Goal: Task Accomplishment & Management: Complete application form

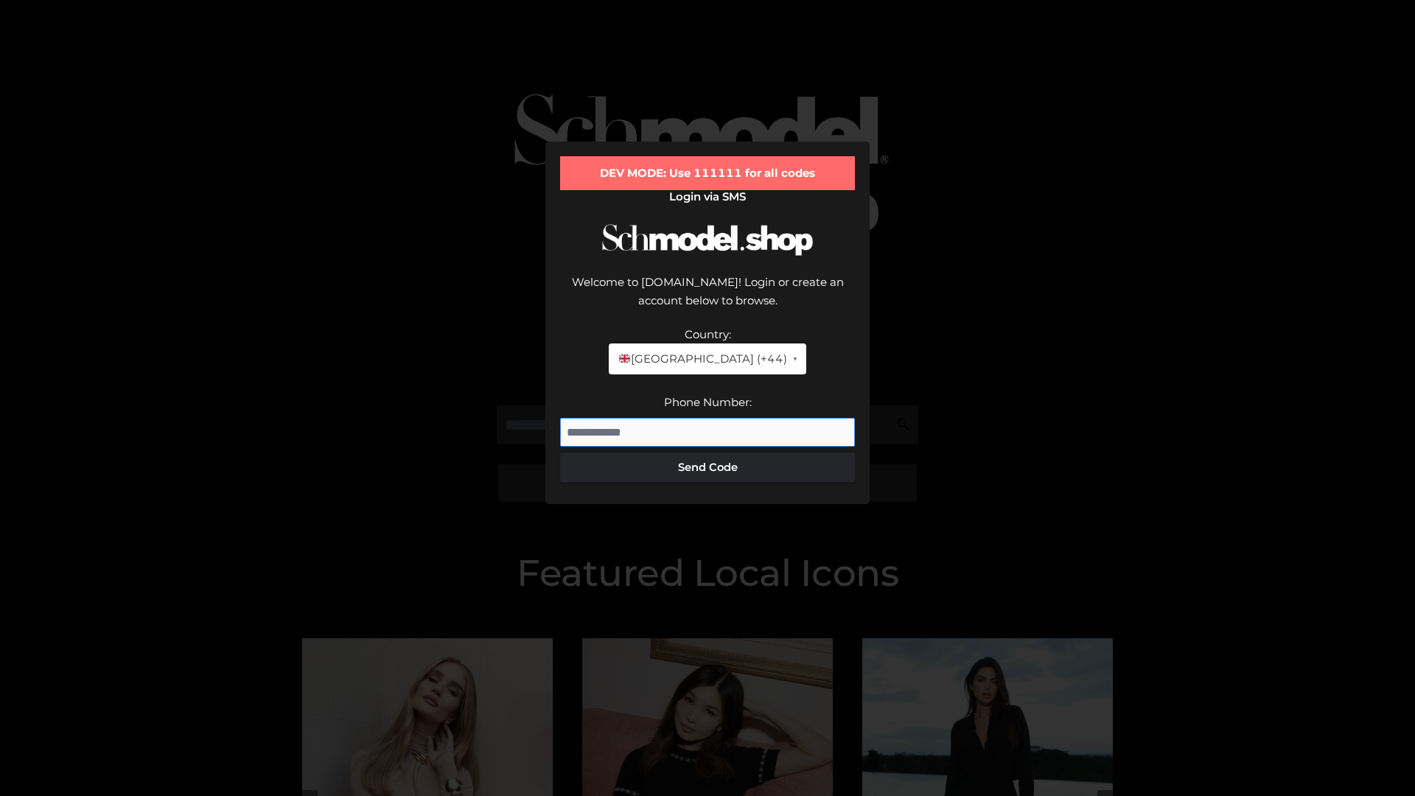
click at [707, 418] on input "Phone Number:" at bounding box center [707, 432] width 295 height 29
type input "**********"
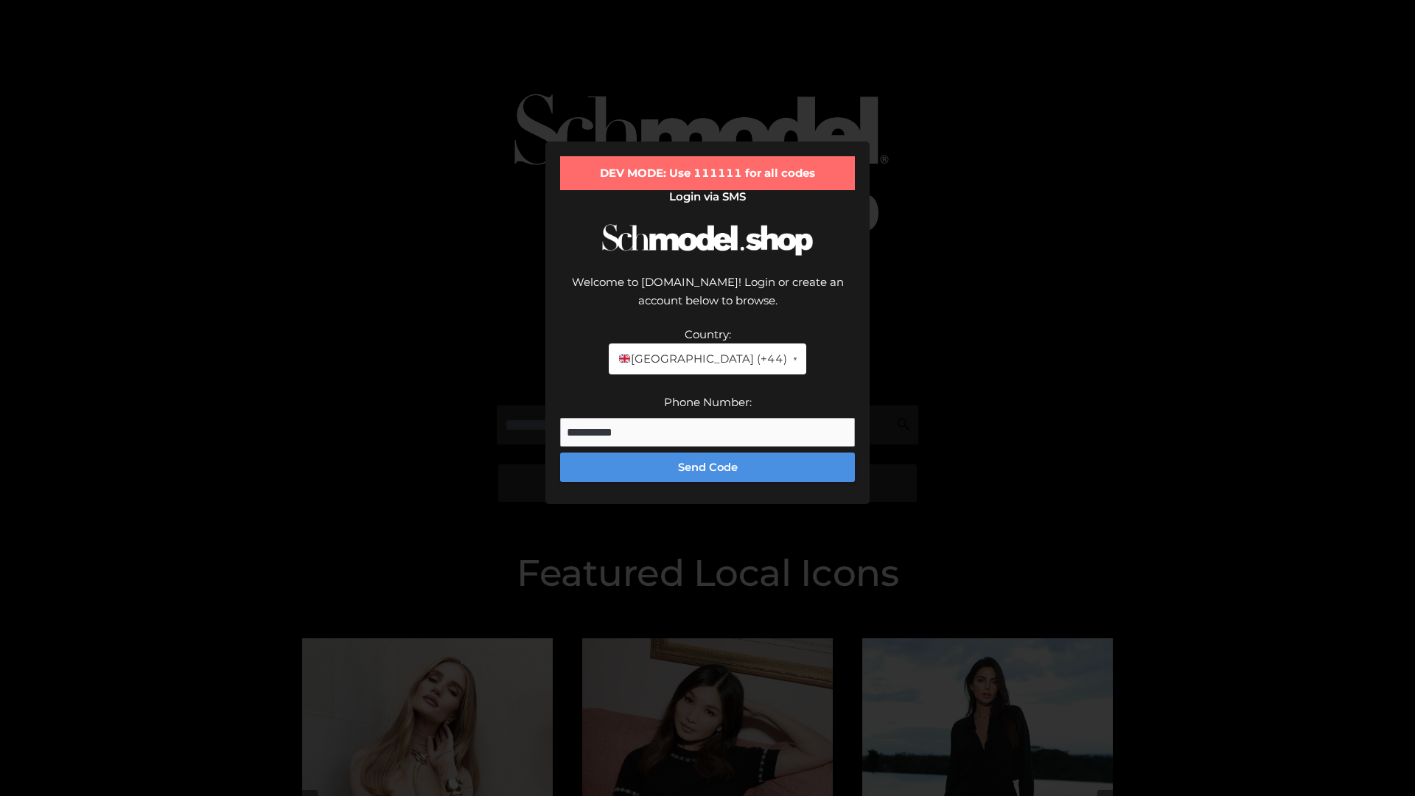
click at [707, 452] on button "Send Code" at bounding box center [707, 466] width 295 height 29
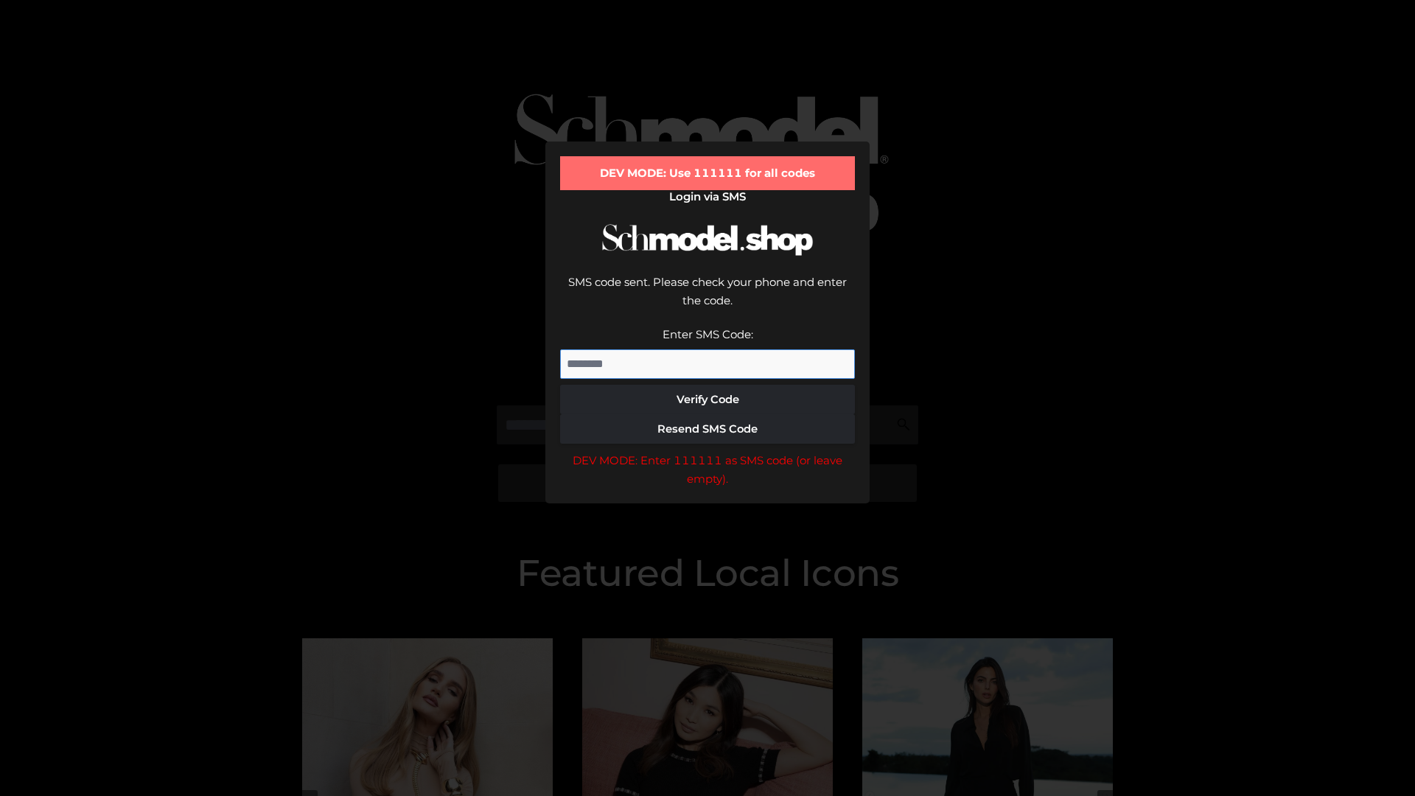
click at [707, 349] on input "Enter SMS Code:" at bounding box center [707, 363] width 295 height 29
type input "******"
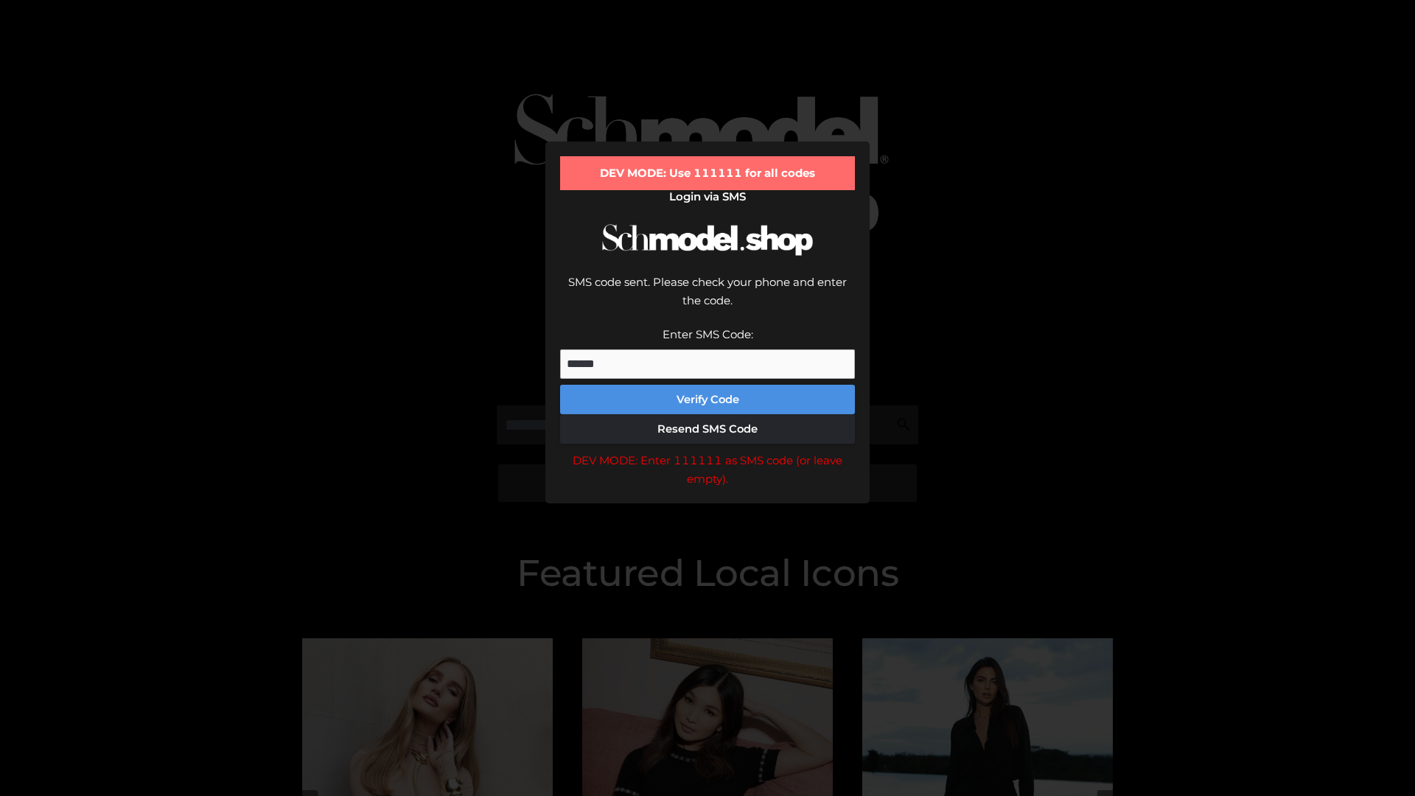
click at [707, 385] on button "Verify Code" at bounding box center [707, 399] width 295 height 29
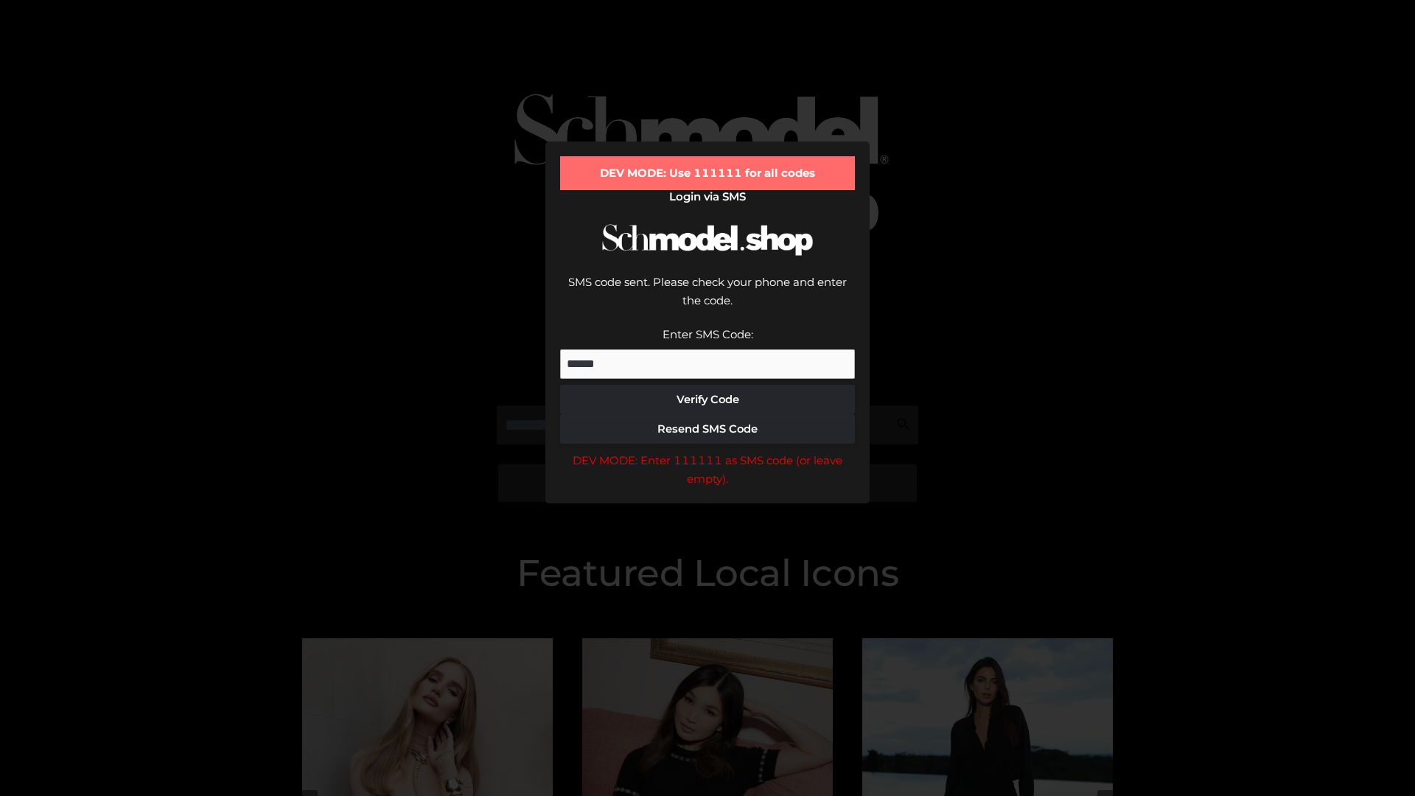
click at [707, 451] on div "DEV MODE: Enter 111111 as SMS code (or leave empty)." at bounding box center [707, 470] width 295 height 38
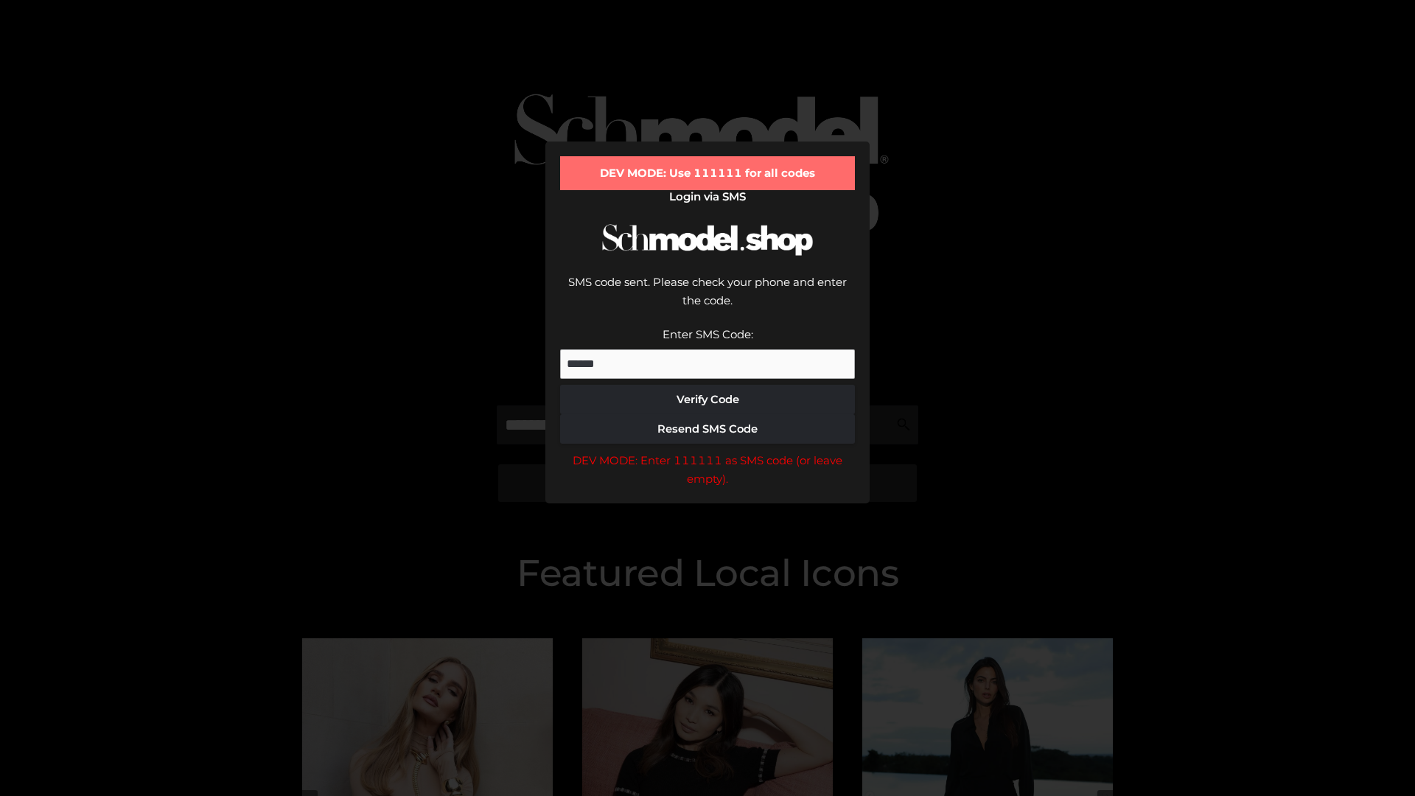
click at [707, 451] on div "DEV MODE: Enter 111111 as SMS code (or leave empty)." at bounding box center [707, 470] width 295 height 38
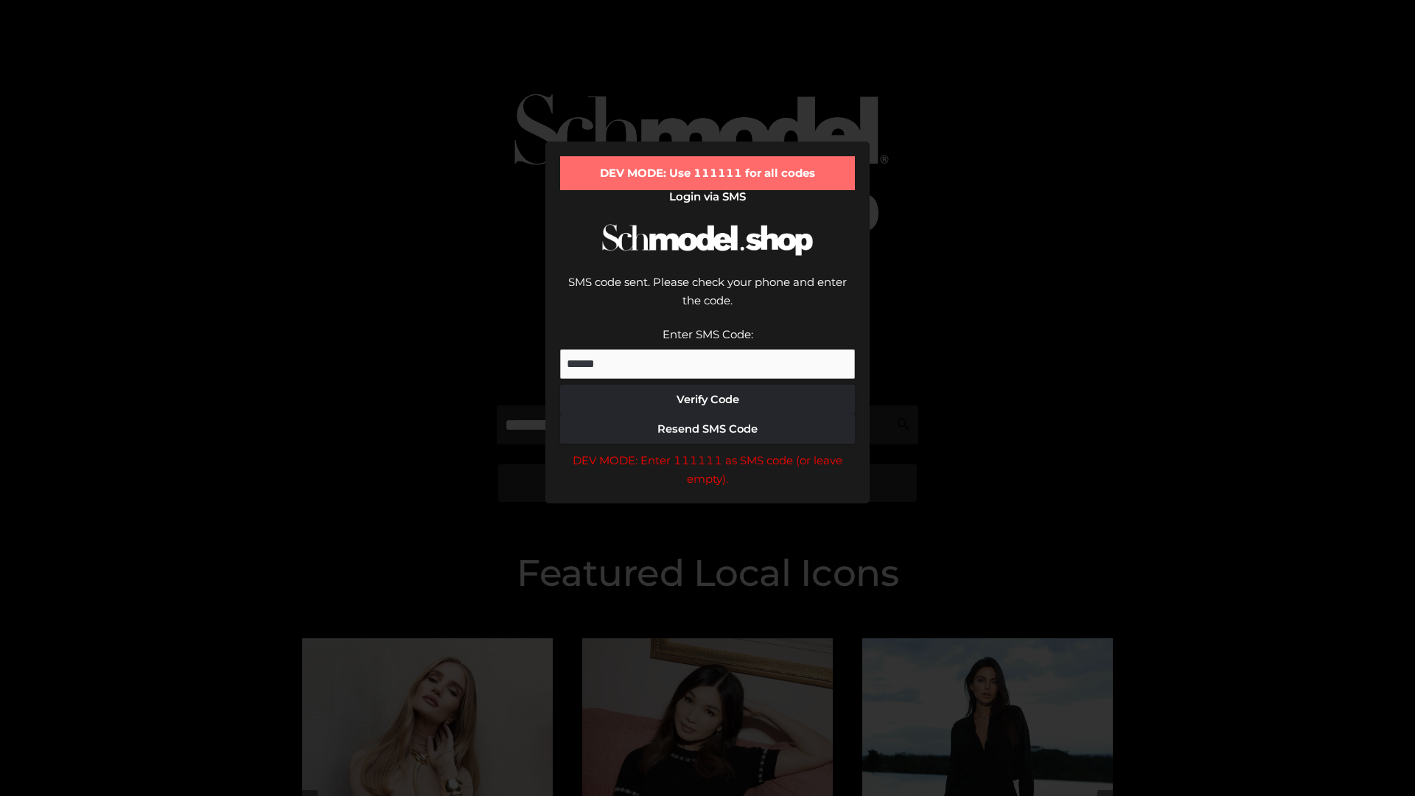
click at [707, 451] on div "DEV MODE: Enter 111111 as SMS code (or leave empty)." at bounding box center [707, 470] width 295 height 38
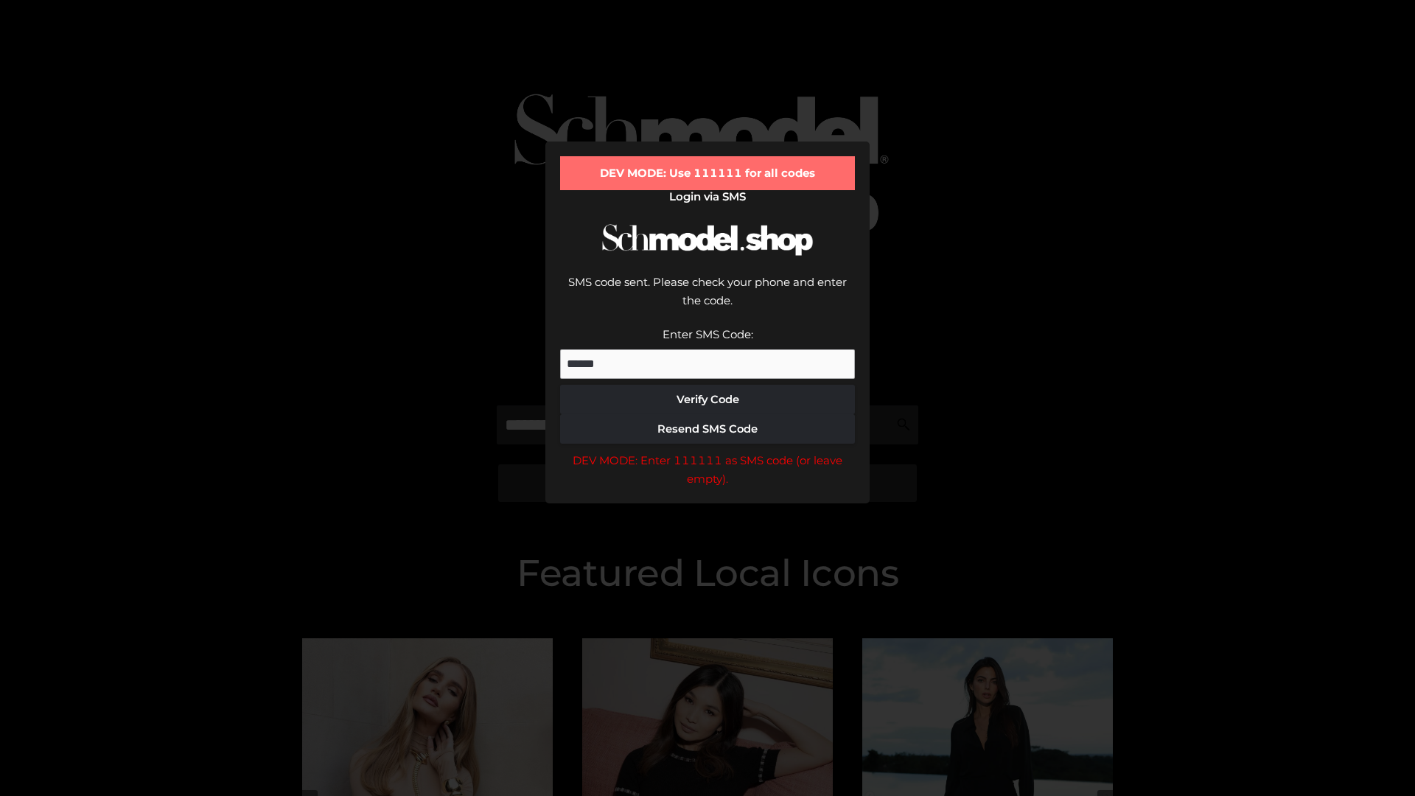
click at [707, 451] on div "DEV MODE: Enter 111111 as SMS code (or leave empty)." at bounding box center [707, 470] width 295 height 38
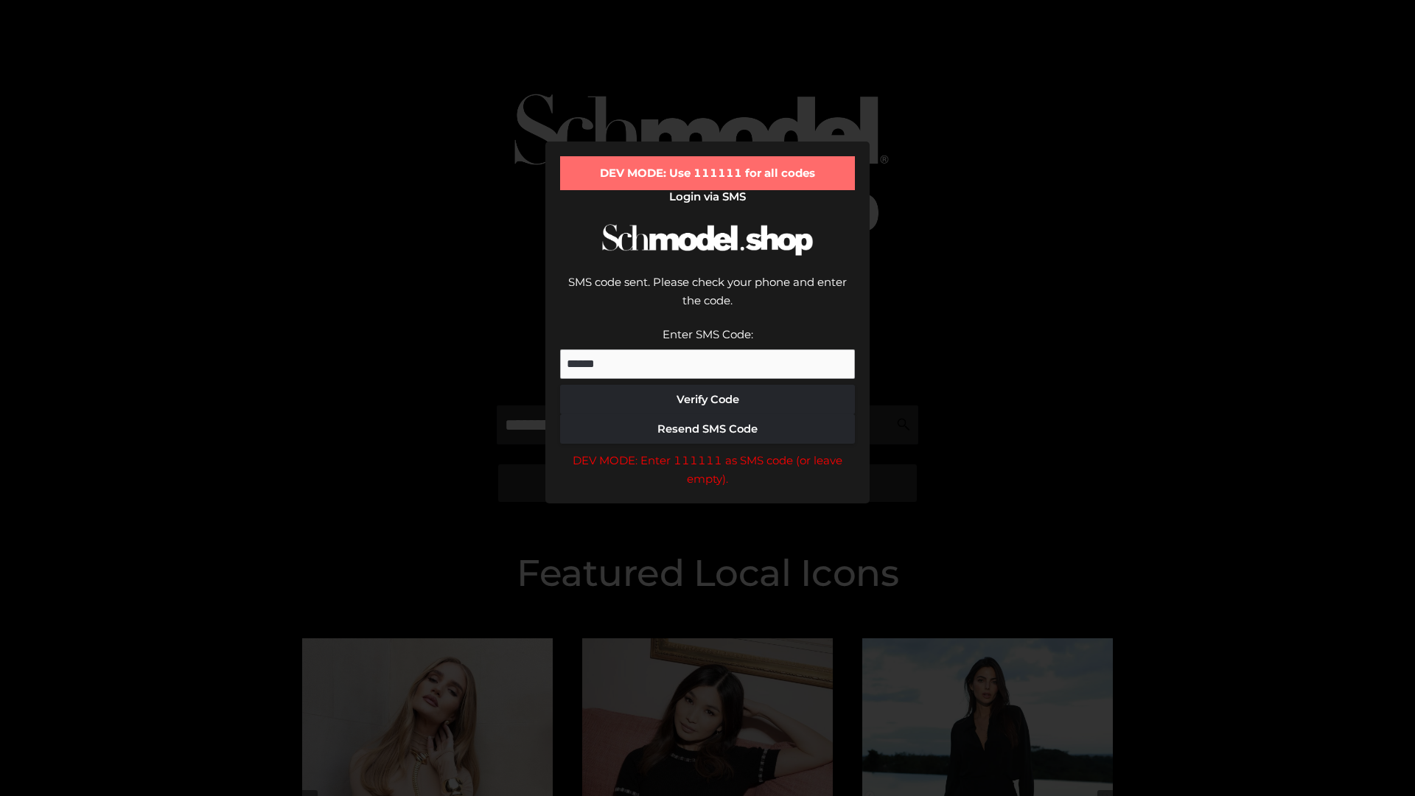
click at [707, 451] on div "DEV MODE: Enter 111111 as SMS code (or leave empty)." at bounding box center [707, 470] width 295 height 38
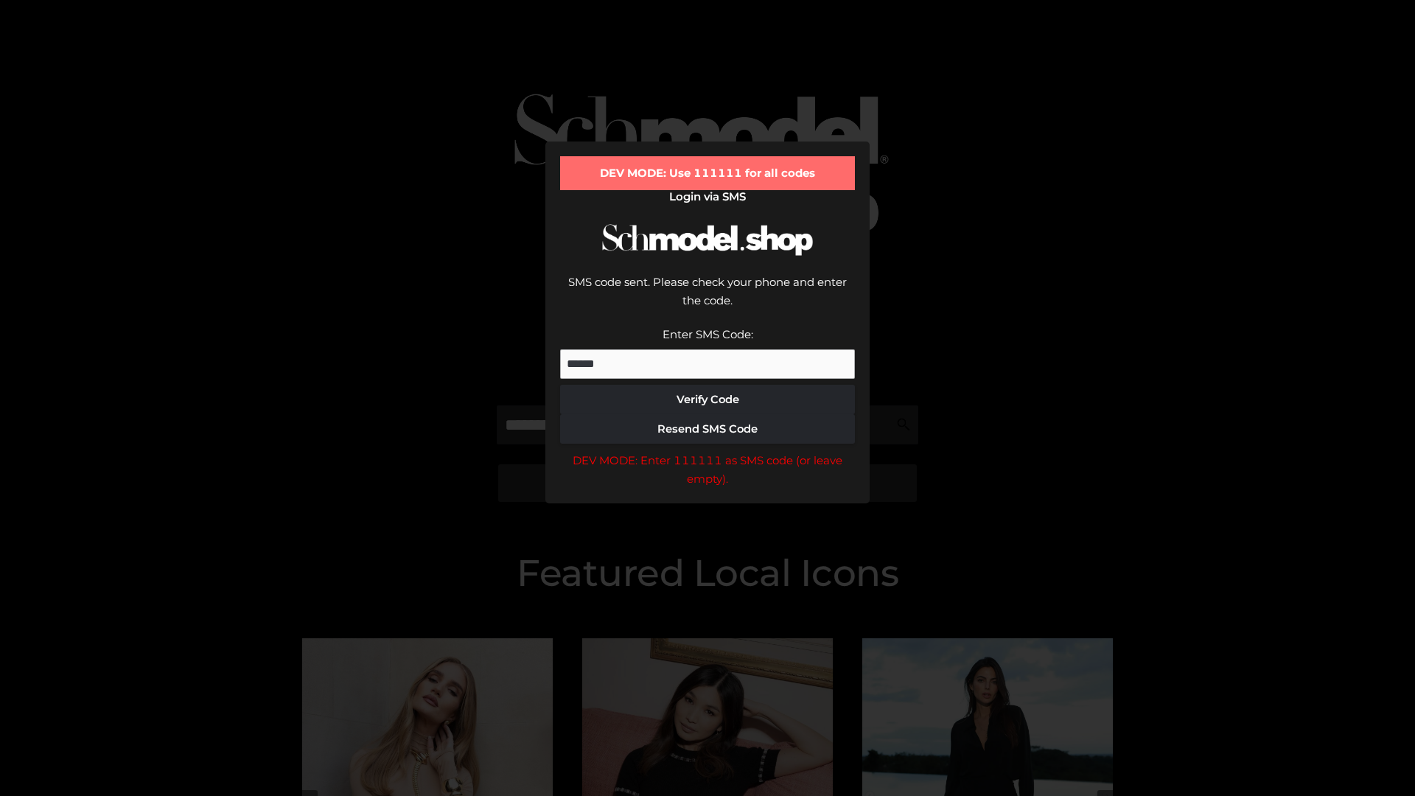
click at [707, 451] on div "DEV MODE: Enter 111111 as SMS code (or leave empty)." at bounding box center [707, 470] width 295 height 38
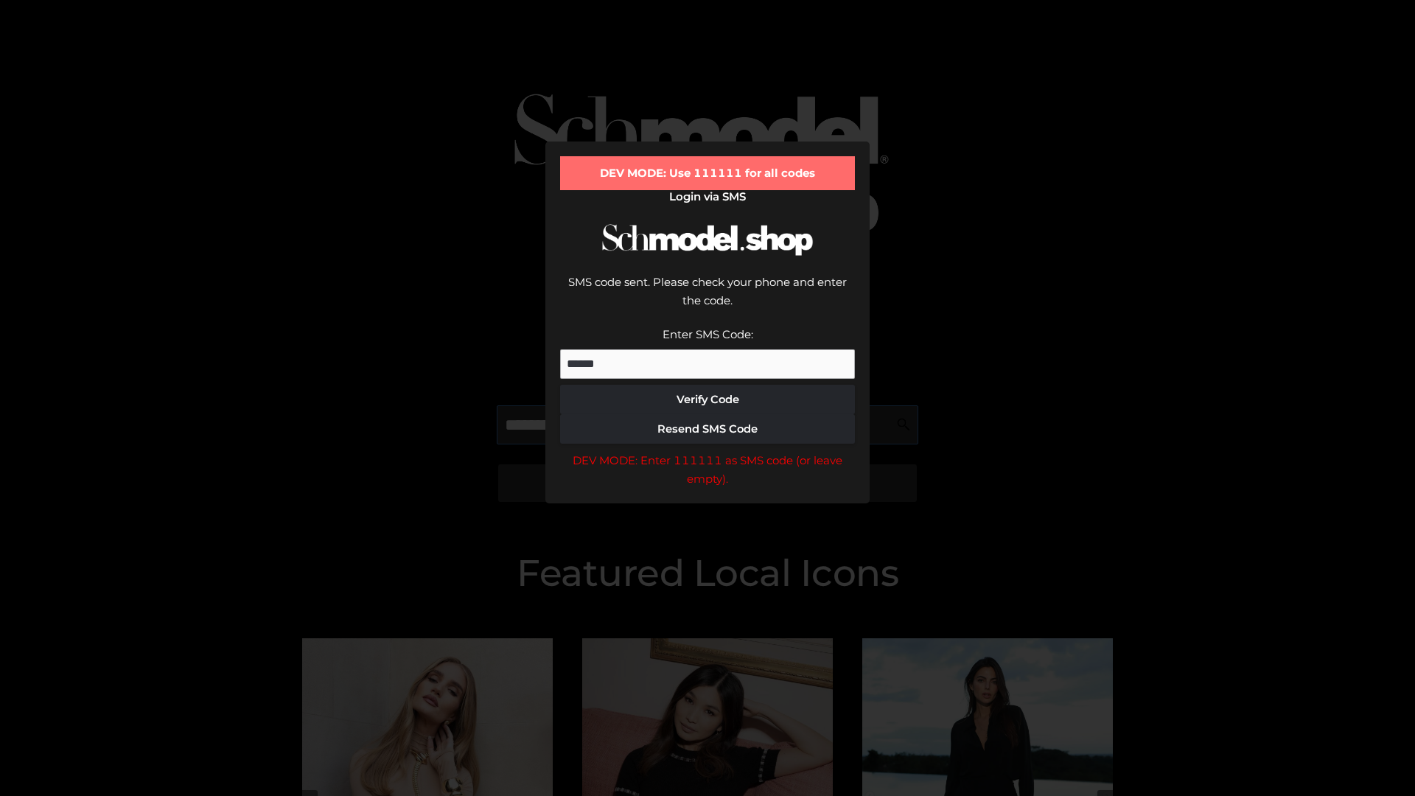
scroll to position [0, 76]
click at [707, 451] on div "DEV MODE: Enter 111111 as SMS code (or leave empty)." at bounding box center [707, 470] width 295 height 38
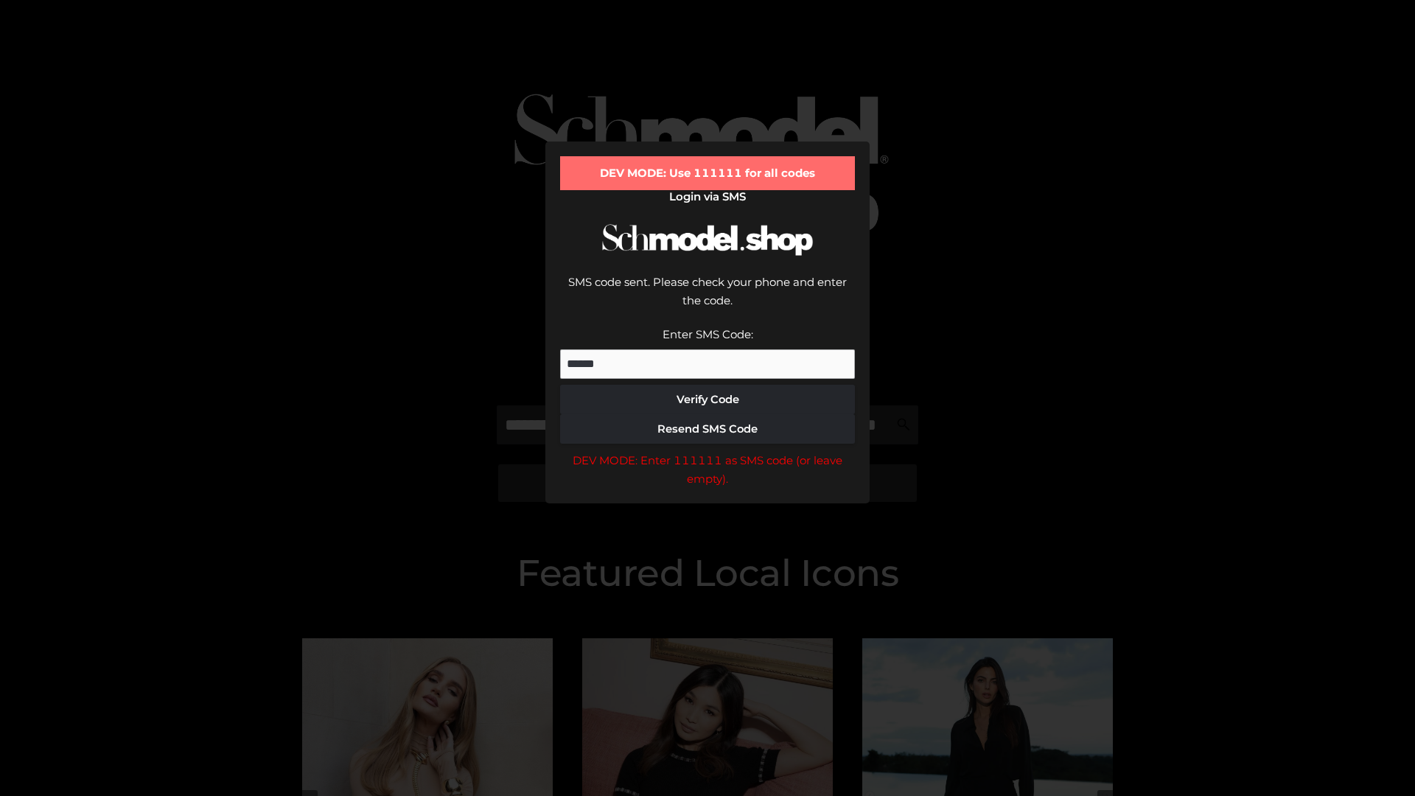
click at [707, 451] on div "DEV MODE: Enter 111111 as SMS code (or leave empty)." at bounding box center [707, 470] width 295 height 38
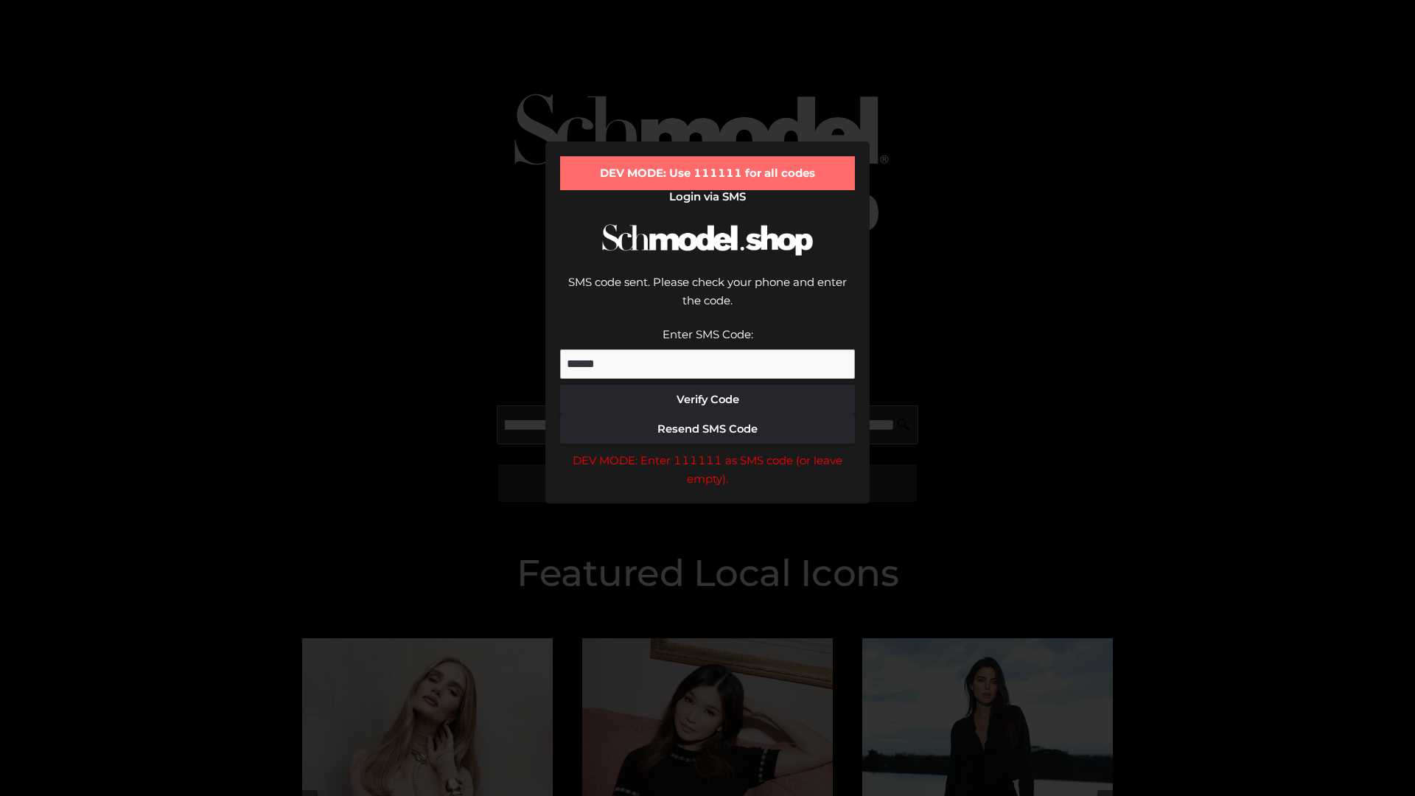
scroll to position [0, 161]
click at [707, 451] on div "DEV MODE: Enter 111111 as SMS code (or leave empty)." at bounding box center [707, 470] width 295 height 38
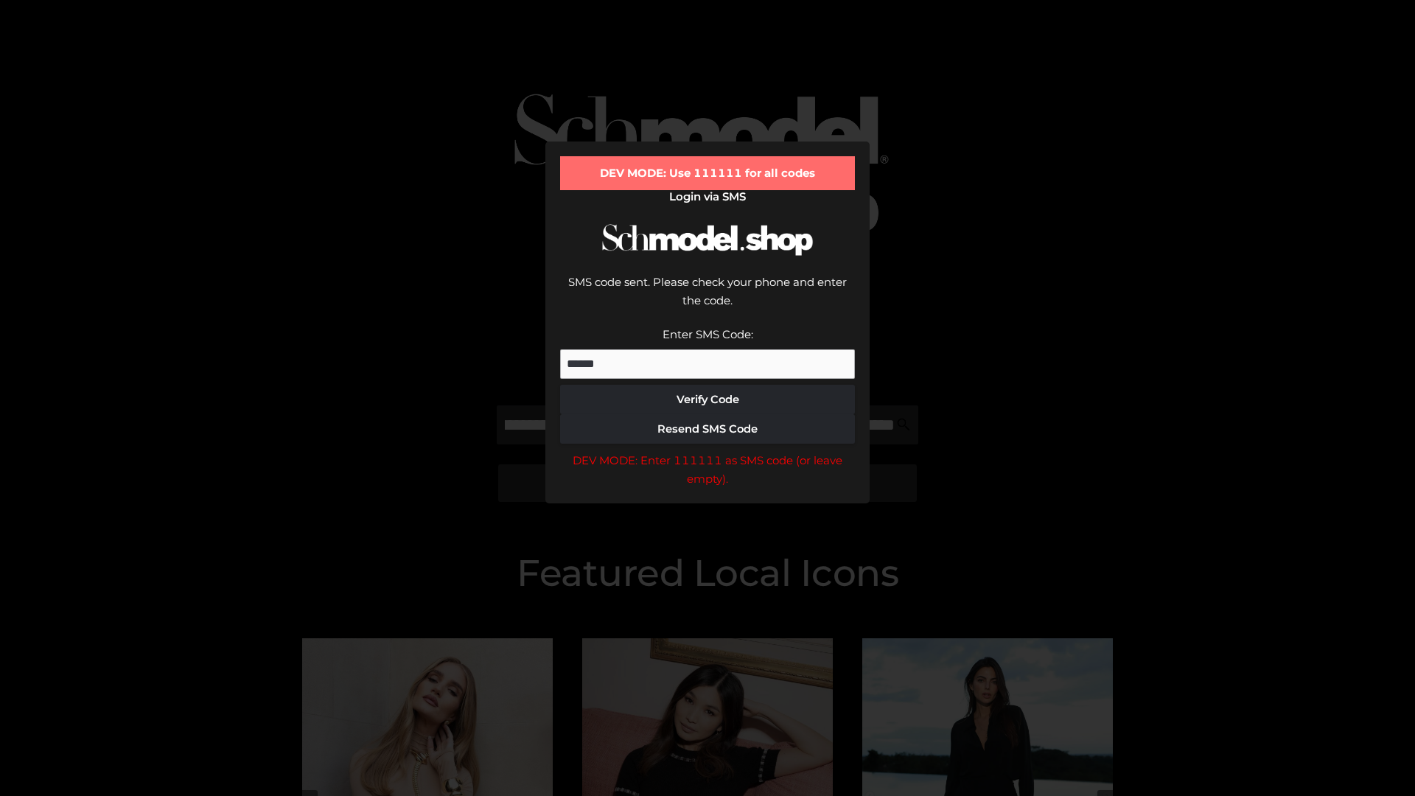
click at [707, 451] on div "DEV MODE: Enter 111111 as SMS code (or leave empty)." at bounding box center [707, 470] width 295 height 38
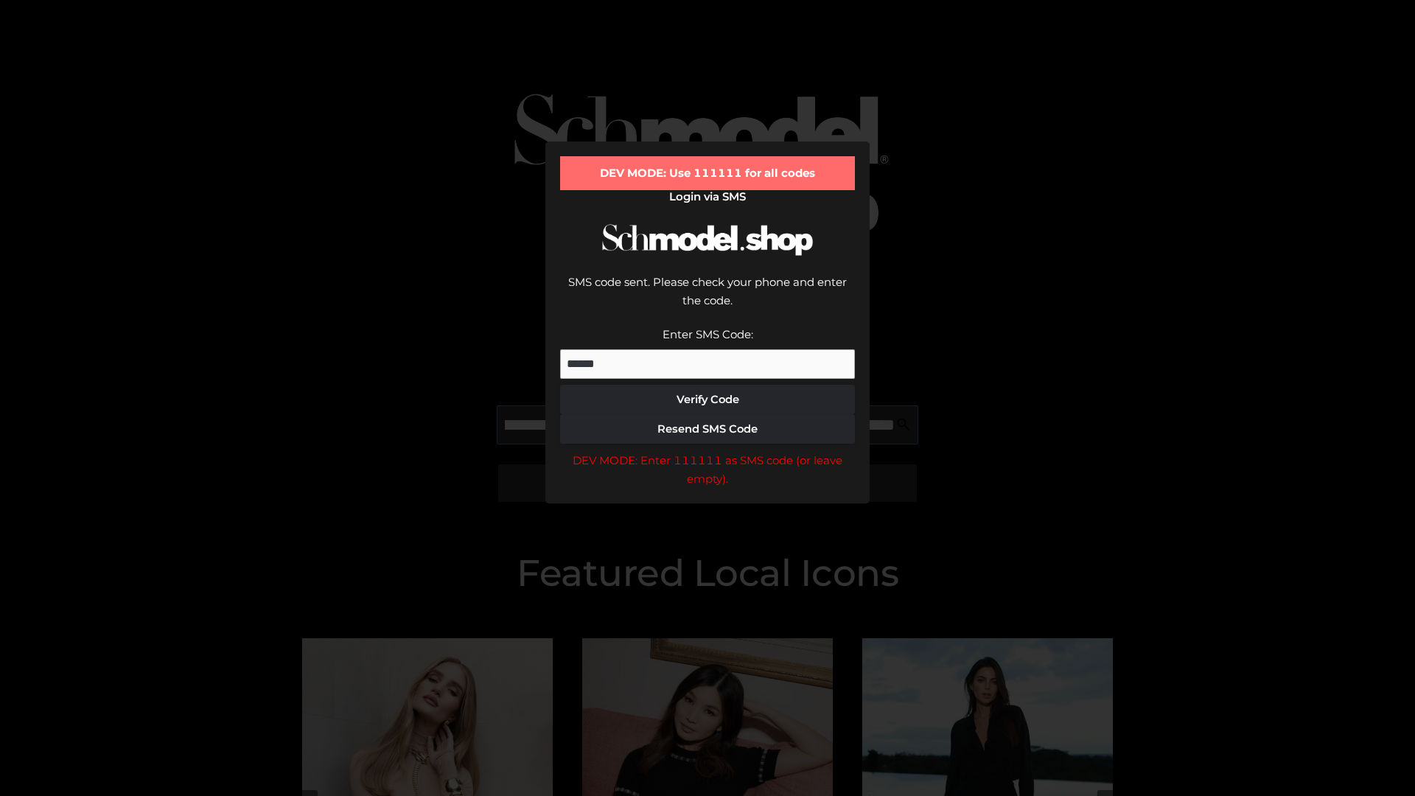
scroll to position [0, 250]
click at [707, 451] on div "DEV MODE: Enter 111111 as SMS code (or leave empty)." at bounding box center [707, 470] width 295 height 38
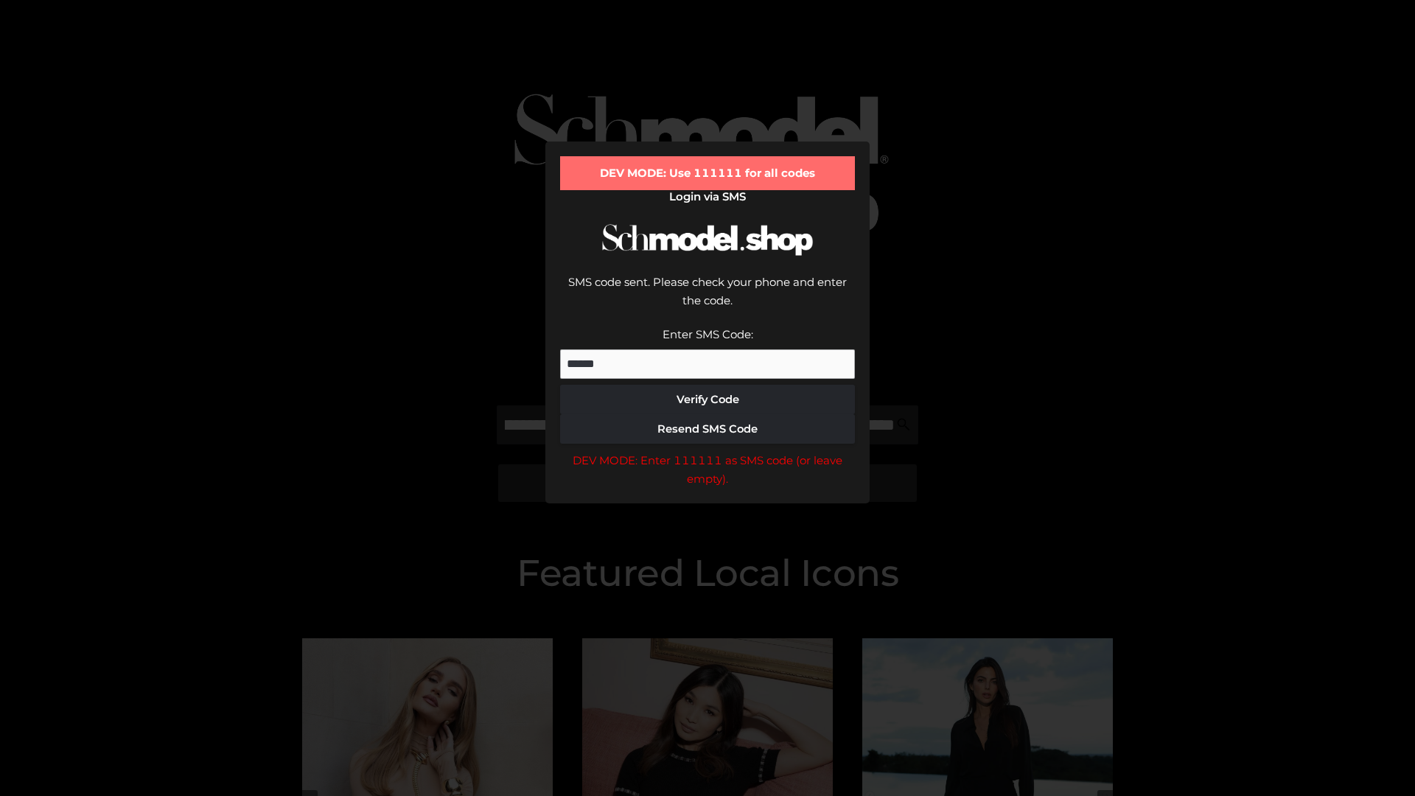
click at [707, 451] on div "DEV MODE: Enter 111111 as SMS code (or leave empty)." at bounding box center [707, 470] width 295 height 38
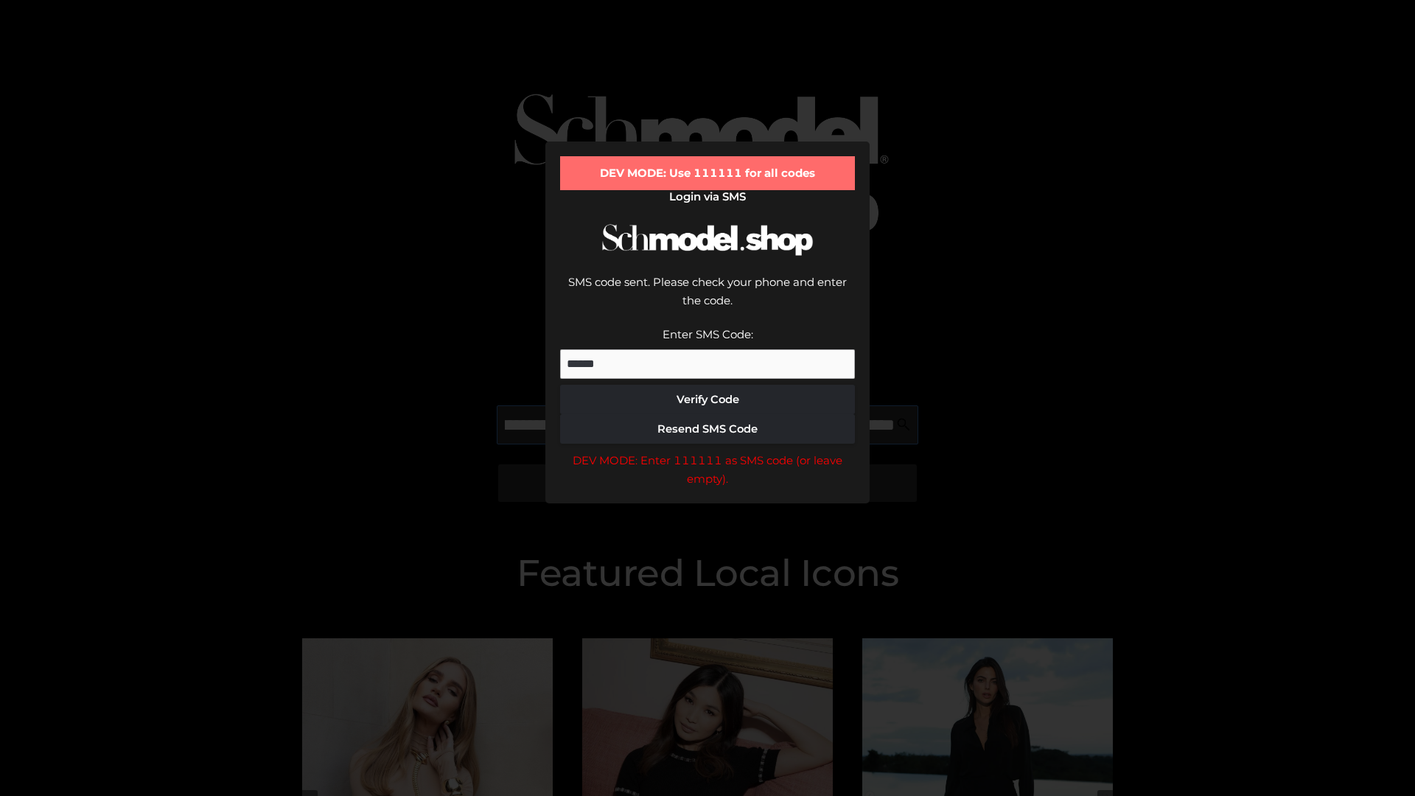
scroll to position [0, 343]
click at [707, 451] on div "DEV MODE: Enter 111111 as SMS code (or leave empty)." at bounding box center [707, 470] width 295 height 38
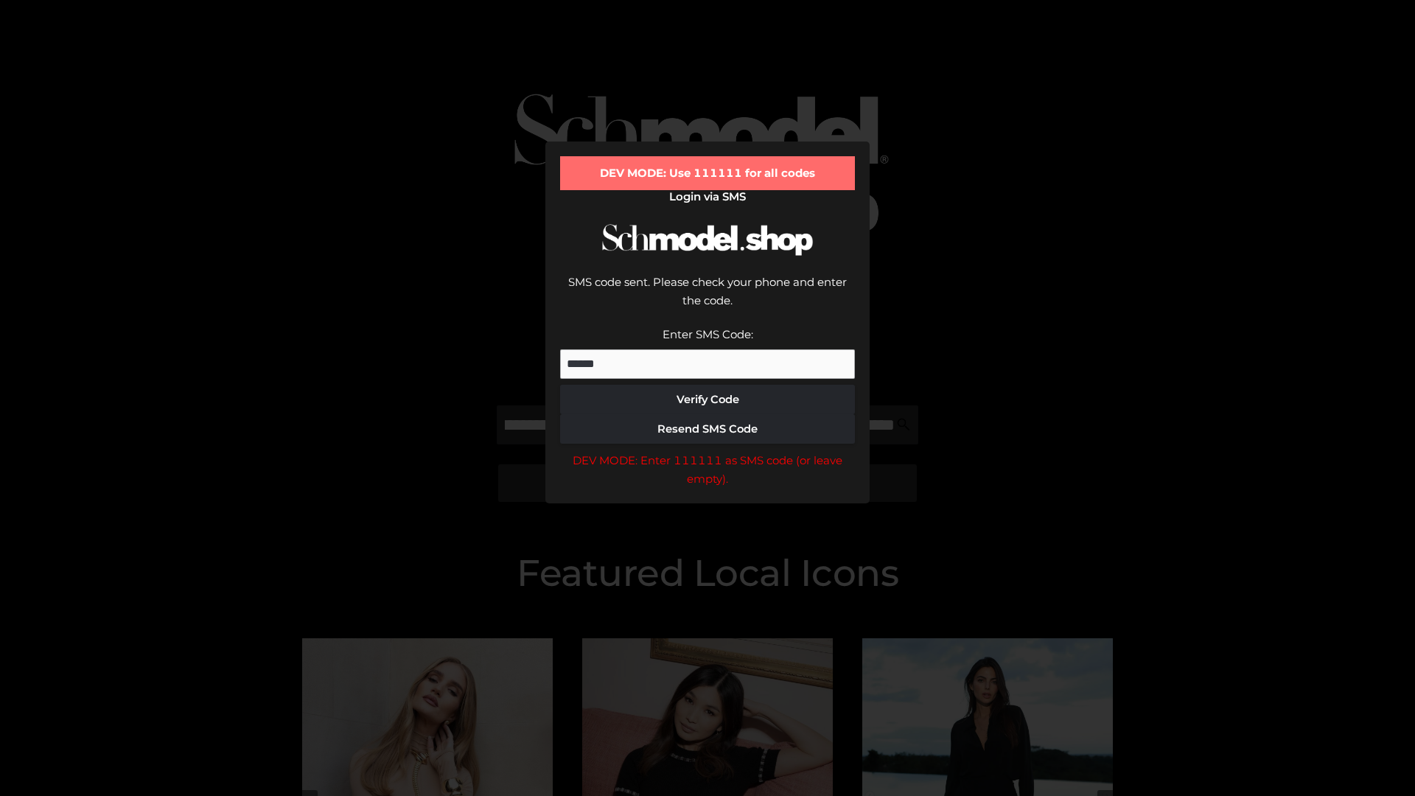
click at [707, 451] on div "DEV MODE: Enter 111111 as SMS code (or leave empty)." at bounding box center [707, 470] width 295 height 38
type input "**********"
